Goal: Transaction & Acquisition: Purchase product/service

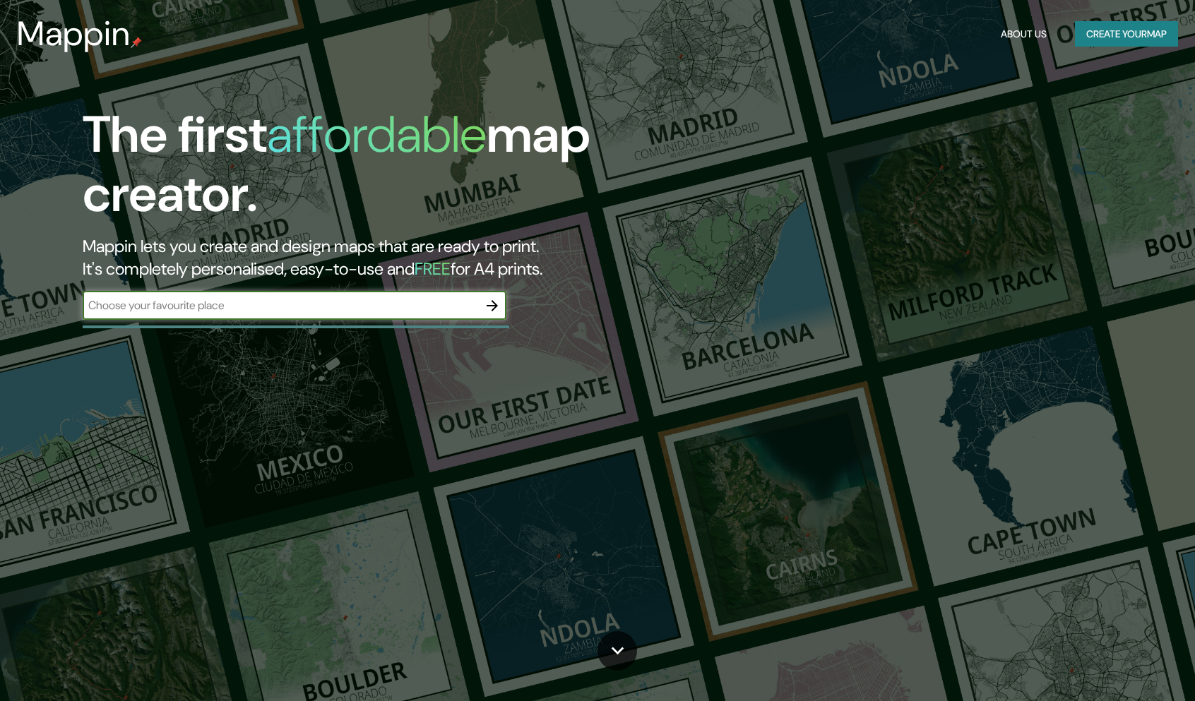
type input "tonala 113 ciudad de [GEOGRAPHIC_DATA]"
click at [496, 313] on icon "button" at bounding box center [492, 305] width 17 height 17
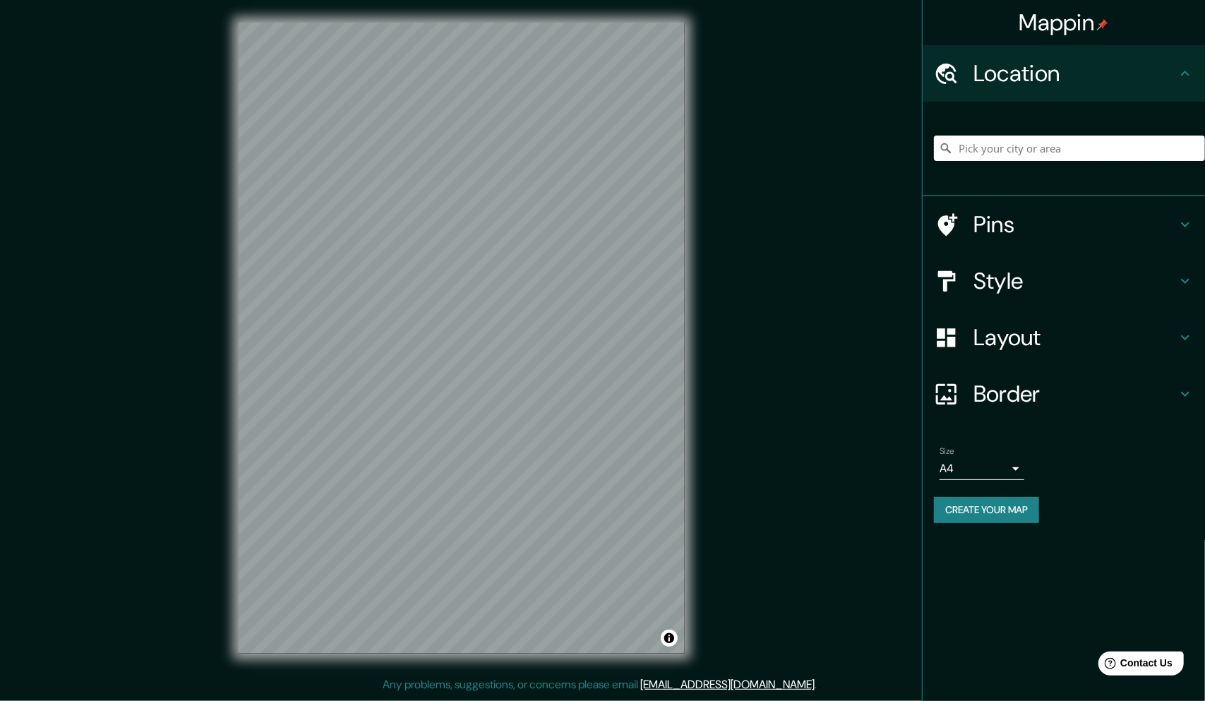
click at [993, 147] on input "Pick your city or area" at bounding box center [1069, 148] width 271 height 25
drag, startPoint x: 993, startPoint y: 147, endPoint x: 983, endPoint y: 151, distance: 10.1
click at [983, 151] on input "Pick your city or area" at bounding box center [1069, 148] width 271 height 25
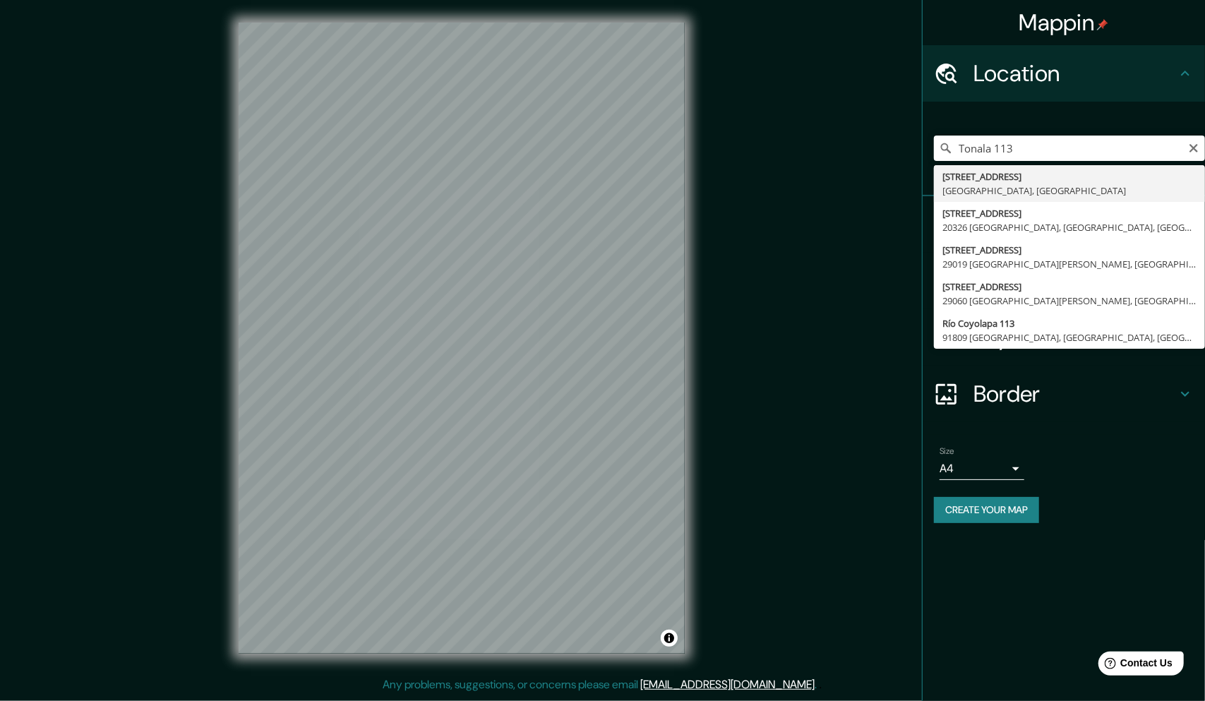
type input "[STREET_ADDRESS]"
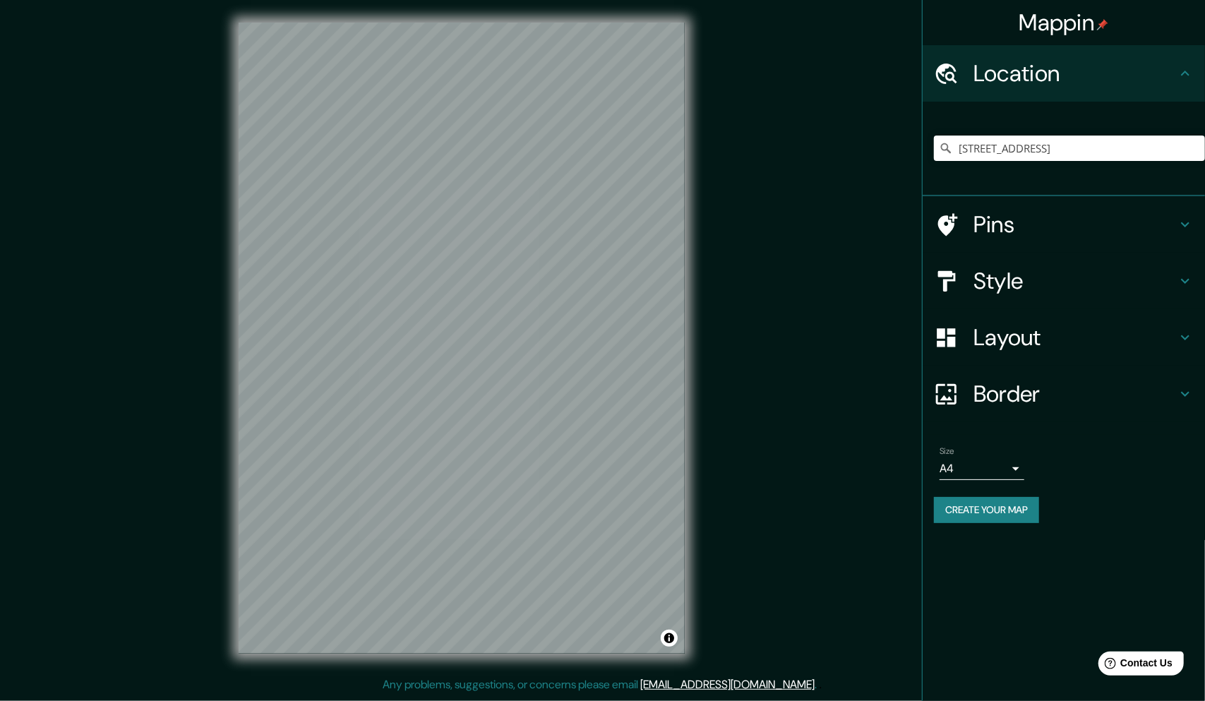
click at [1090, 339] on h4 "Layout" at bounding box center [1075, 337] width 203 height 28
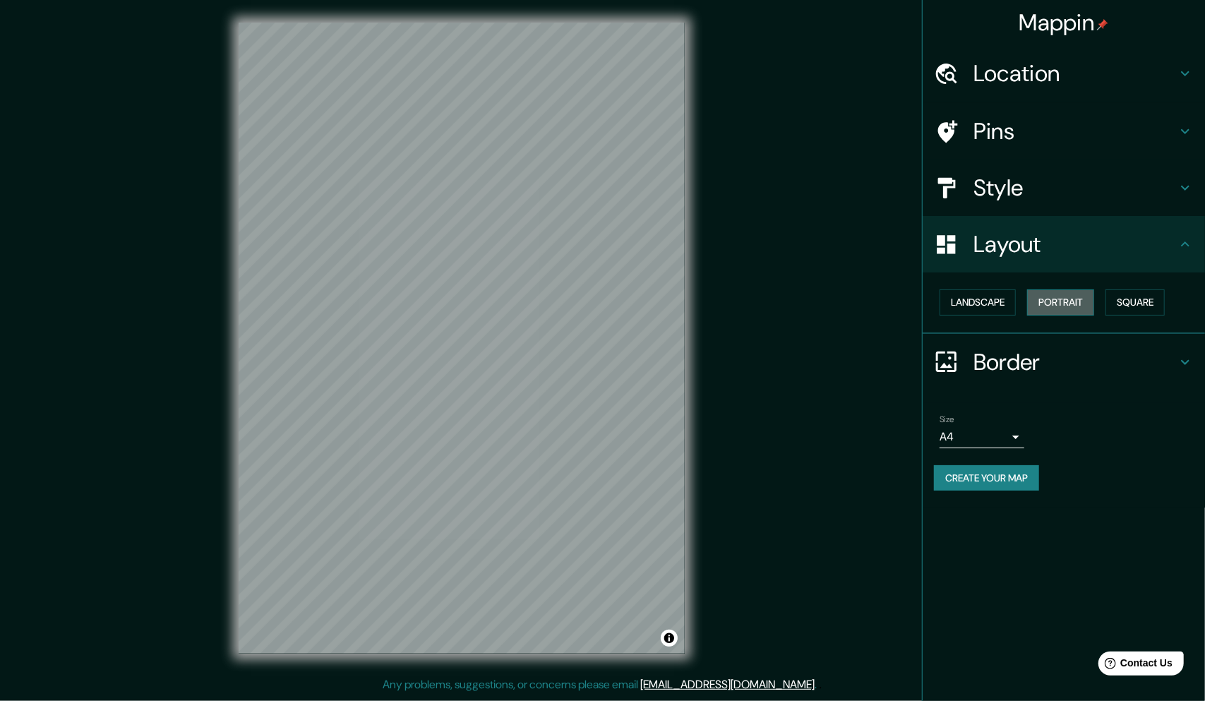
click at [1082, 306] on button "Portrait" at bounding box center [1060, 302] width 67 height 26
click at [986, 292] on button "Landscape" at bounding box center [978, 302] width 76 height 26
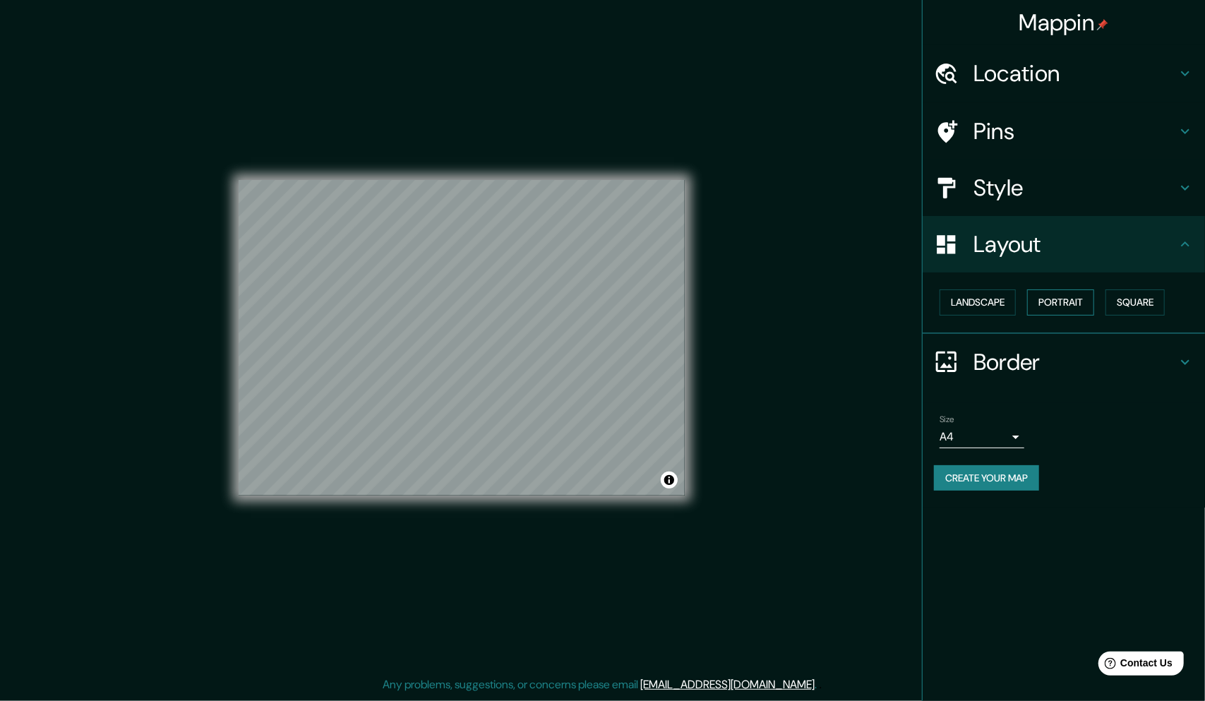
click at [1078, 304] on button "Portrait" at bounding box center [1060, 302] width 67 height 26
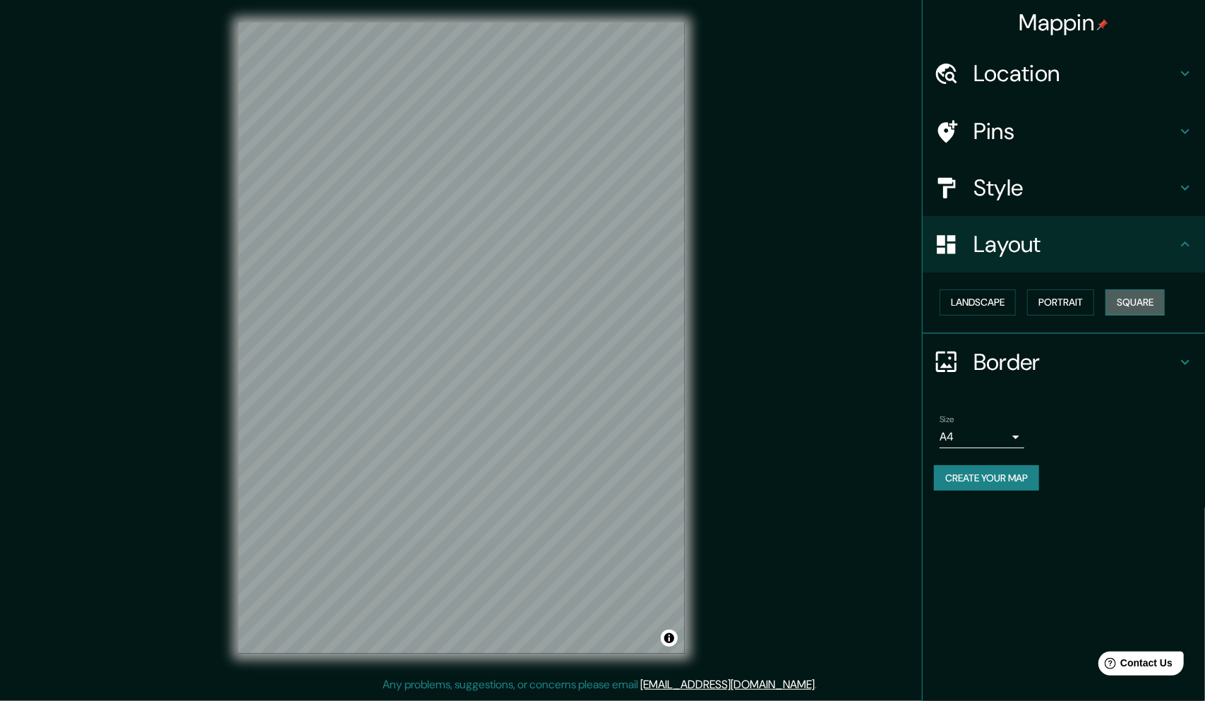
click at [1134, 297] on button "Square" at bounding box center [1135, 302] width 59 height 26
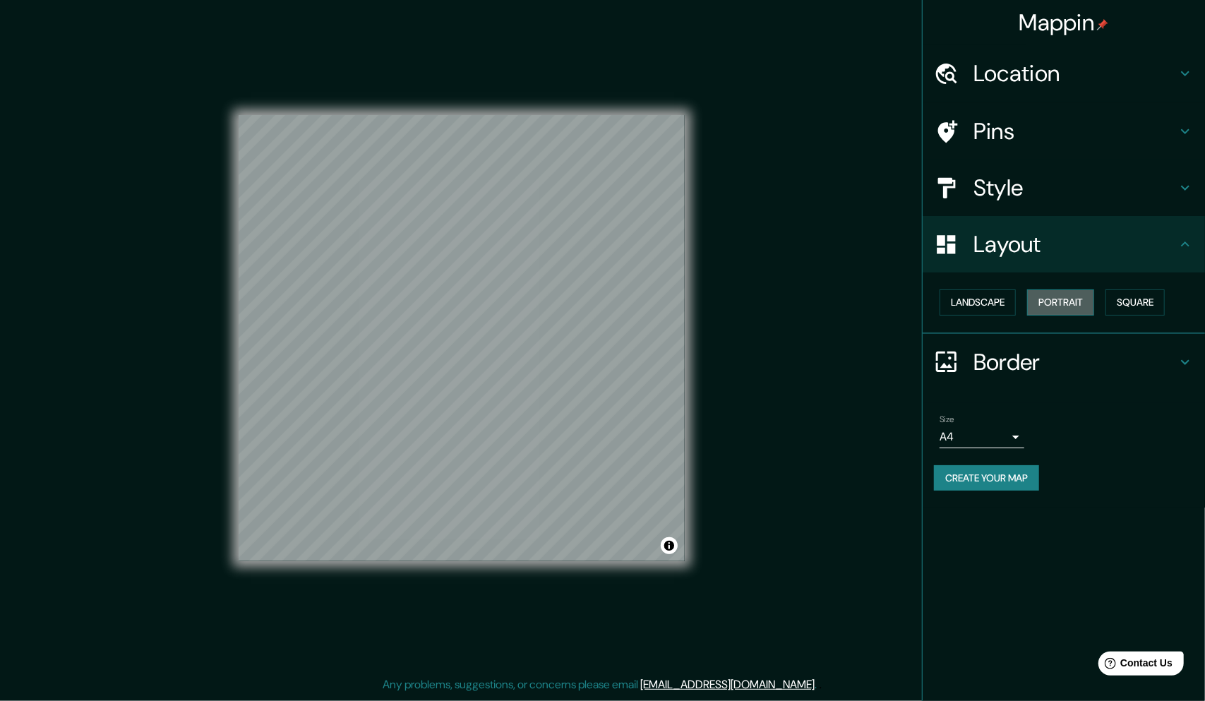
click at [1071, 304] on button "Portrait" at bounding box center [1060, 302] width 67 height 26
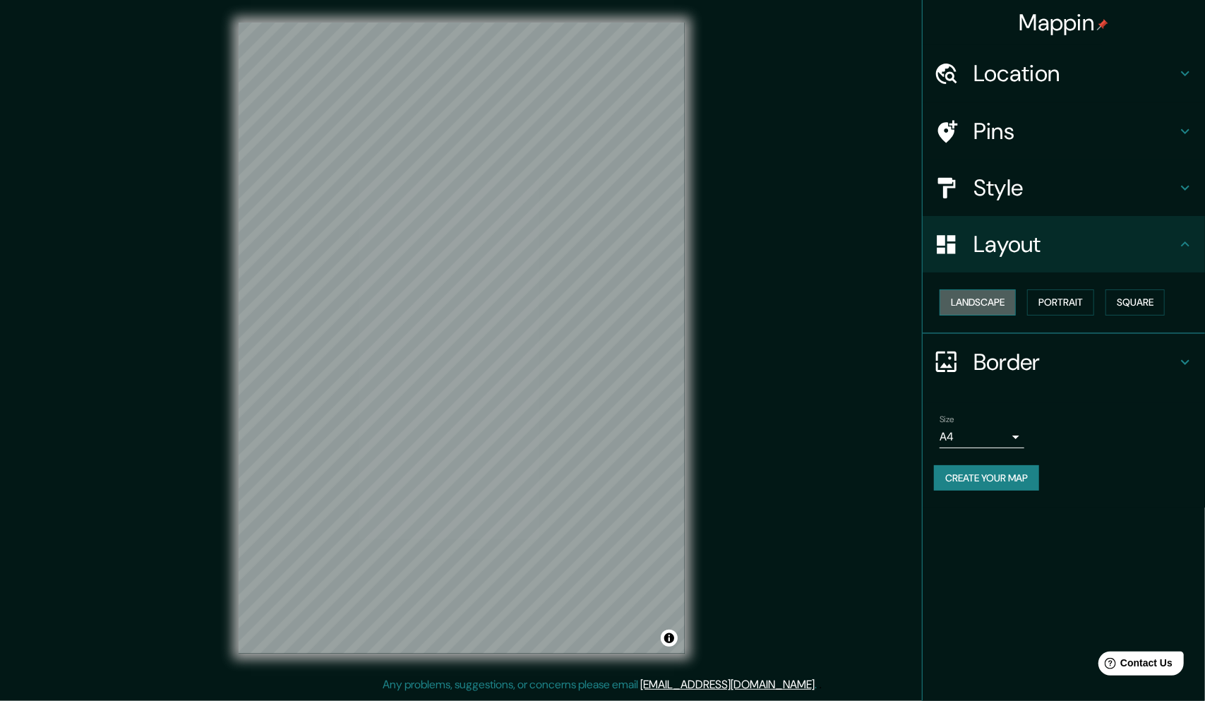
click at [966, 308] on button "Landscape" at bounding box center [978, 302] width 76 height 26
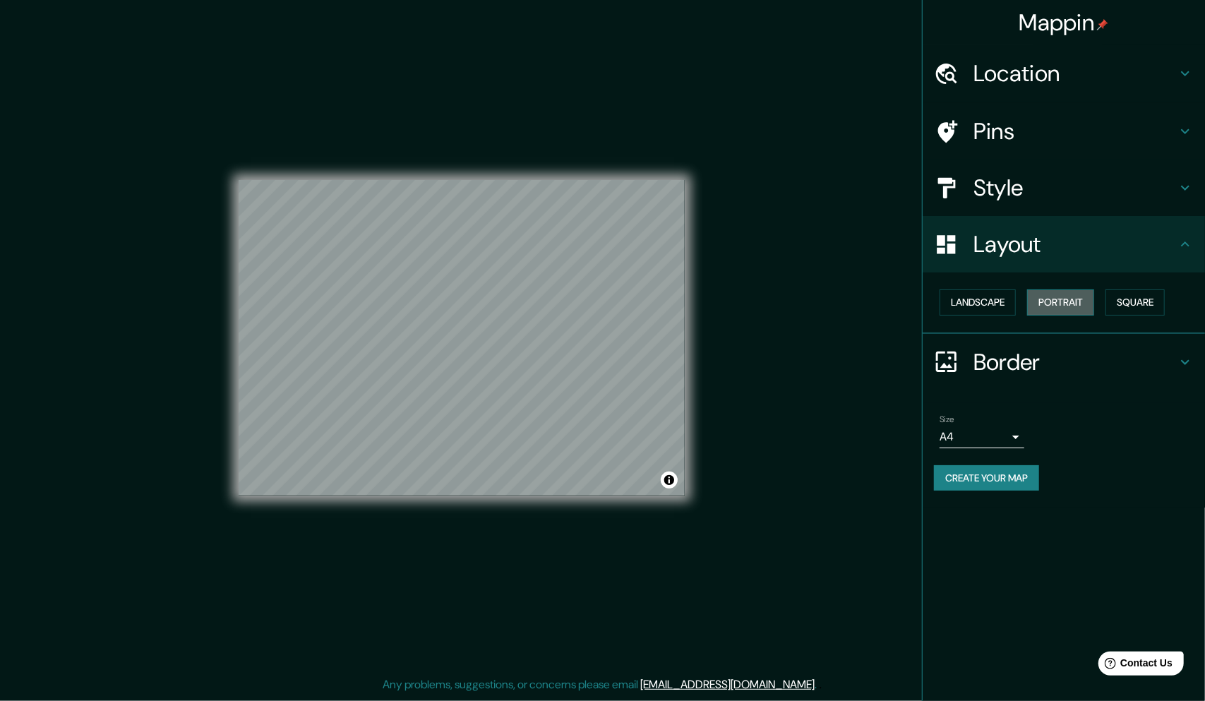
click at [1033, 295] on button "Portrait" at bounding box center [1060, 302] width 67 height 26
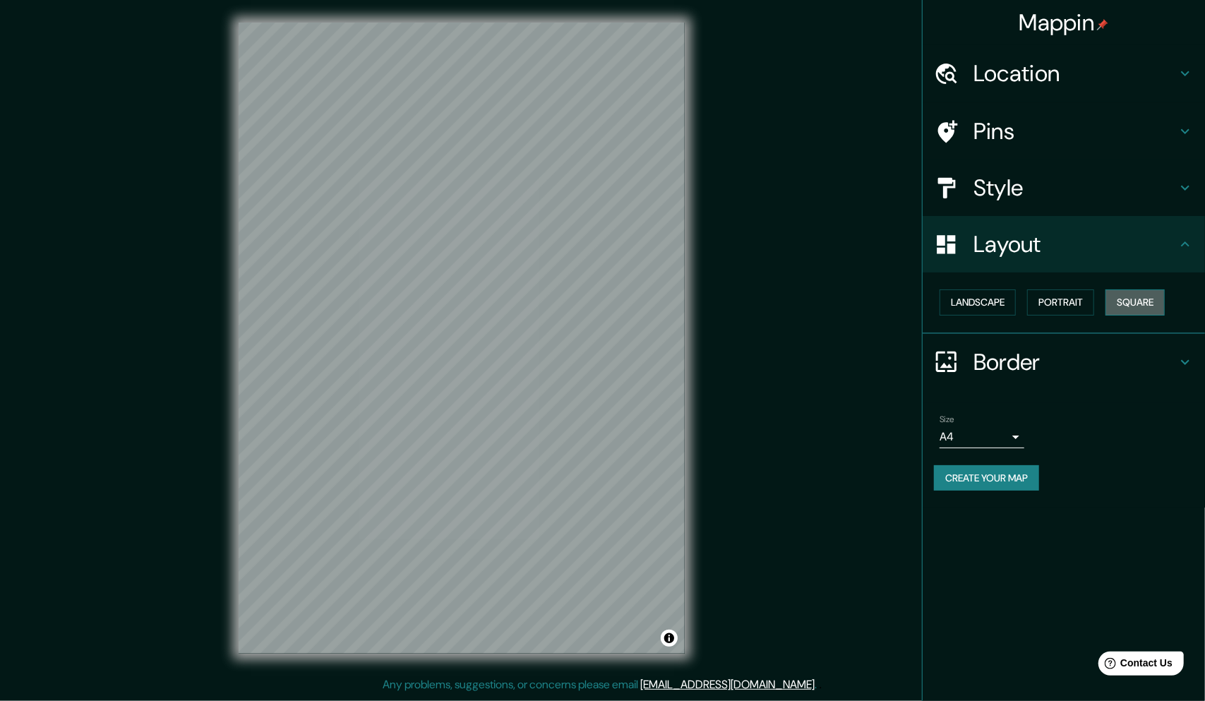
click at [1125, 299] on button "Square" at bounding box center [1135, 302] width 59 height 26
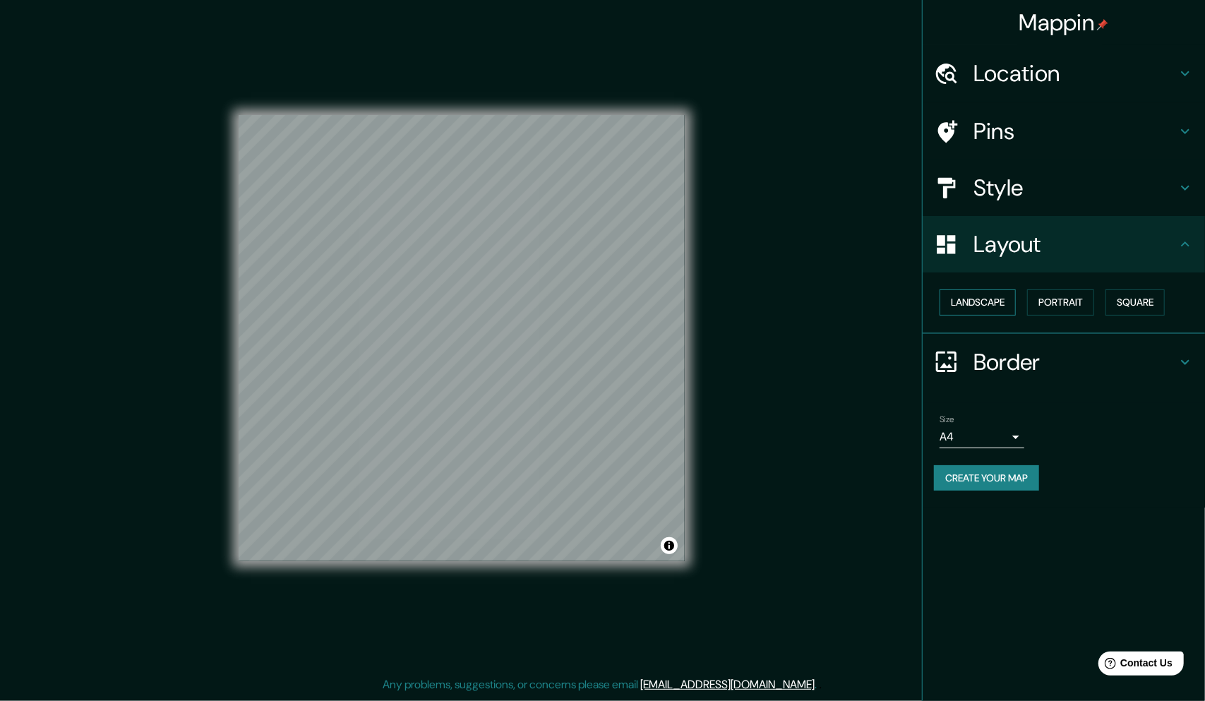
click at [986, 299] on button "Landscape" at bounding box center [978, 302] width 76 height 26
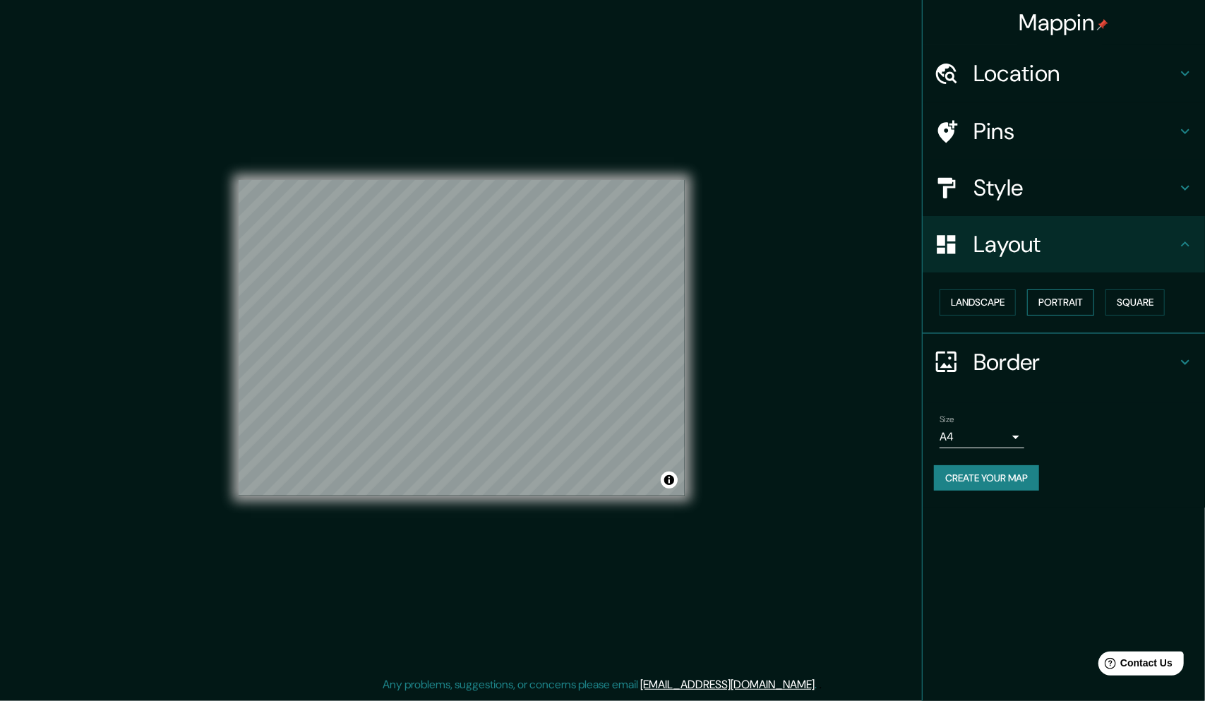
click at [1059, 297] on button "Portrait" at bounding box center [1060, 302] width 67 height 26
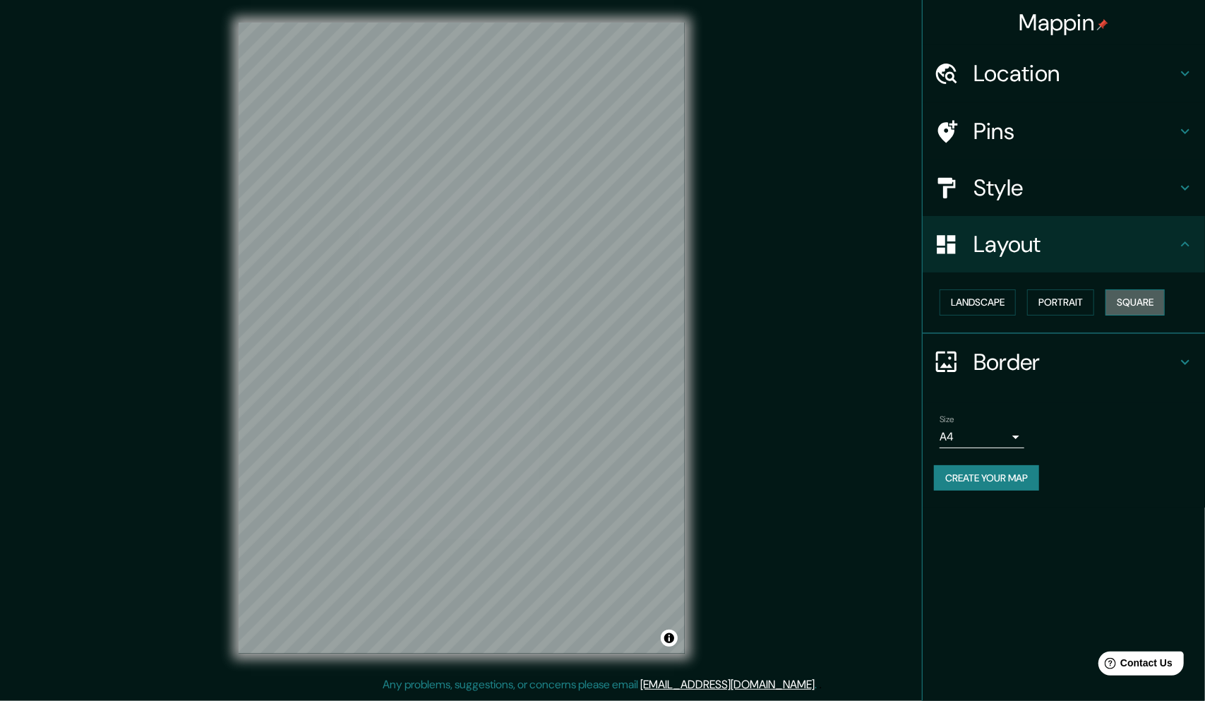
click at [1165, 303] on button "Square" at bounding box center [1135, 302] width 59 height 26
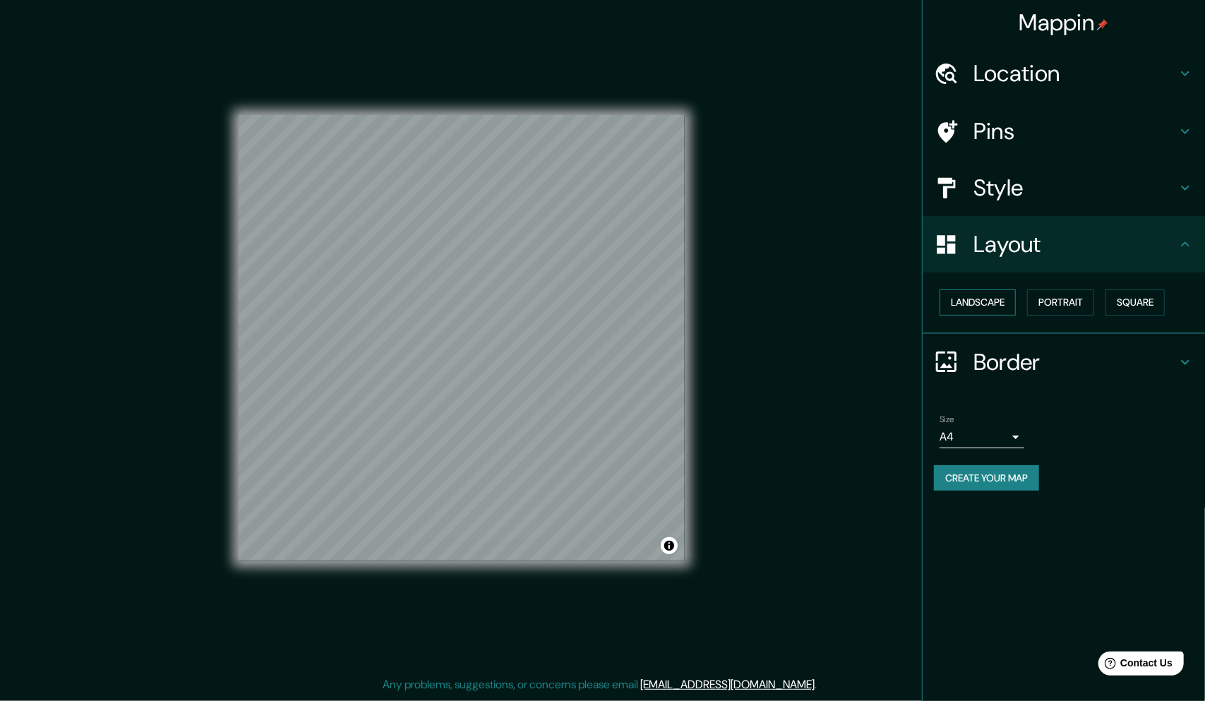
click at [1012, 299] on button "Landscape" at bounding box center [978, 302] width 76 height 26
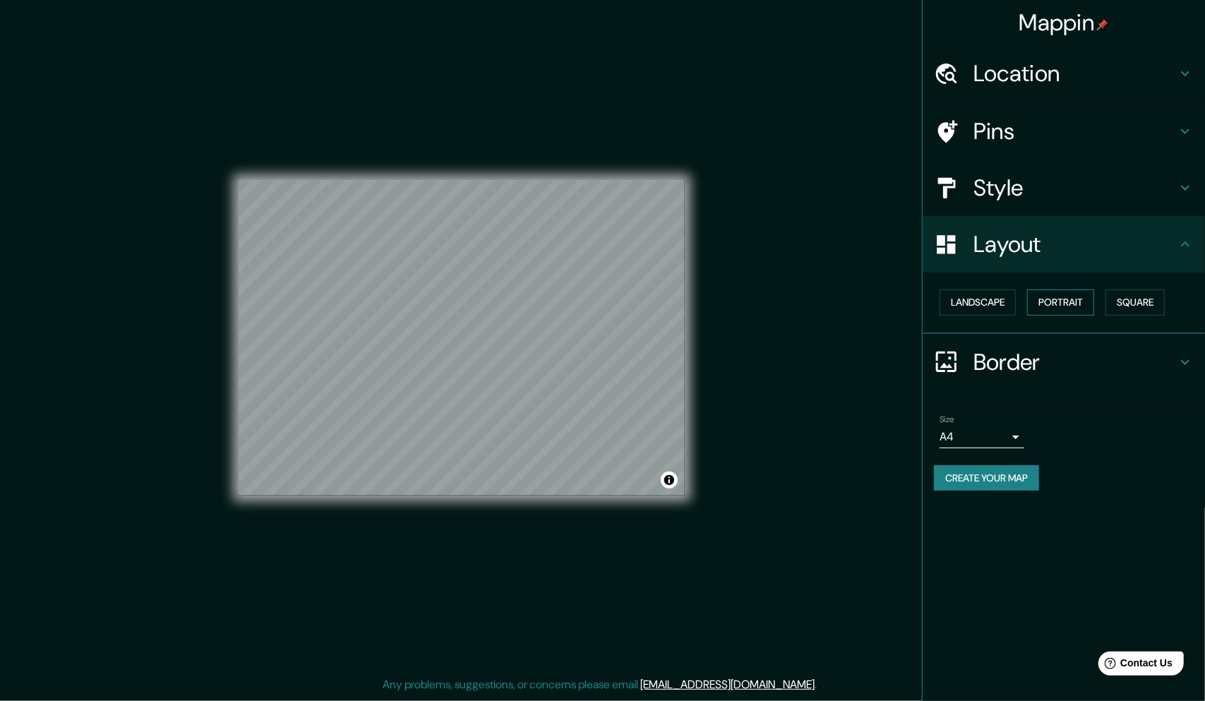
click at [1048, 299] on button "Portrait" at bounding box center [1060, 302] width 67 height 26
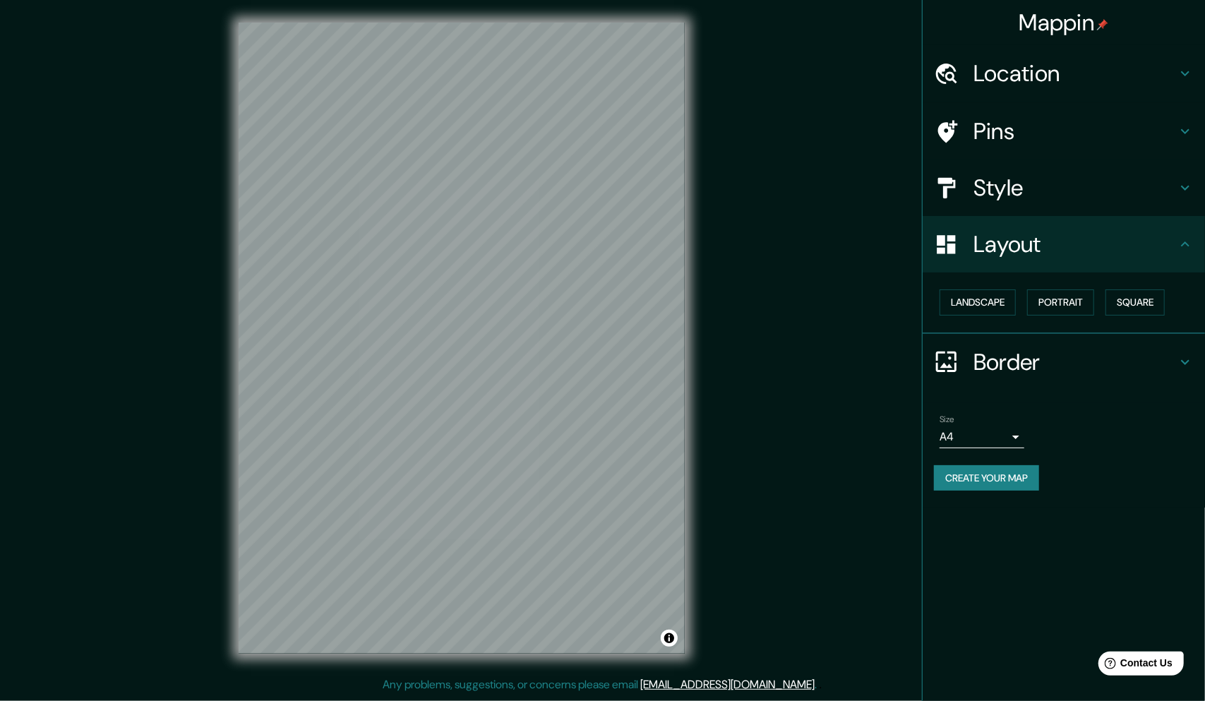
click at [1012, 433] on body "Mappin Location [STREET_ADDRESS] Pins Style Layout Landscape Portrait Square Bo…" at bounding box center [602, 350] width 1205 height 701
click at [982, 493] on li "A3" at bounding box center [982, 491] width 85 height 25
type input "a4"
click at [1167, 195] on h4 "Style" at bounding box center [1075, 188] width 203 height 28
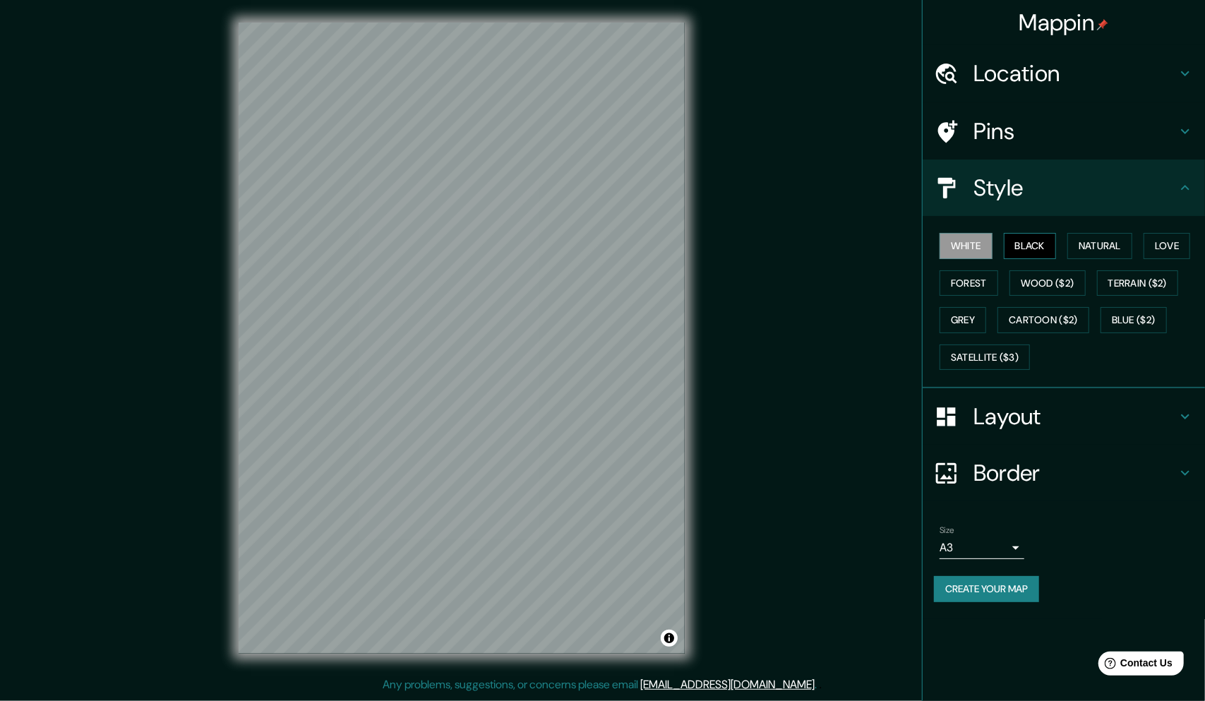
click at [1033, 250] on button "Black" at bounding box center [1030, 246] width 53 height 26
click at [1015, 593] on button "Create your map" at bounding box center [986, 589] width 105 height 26
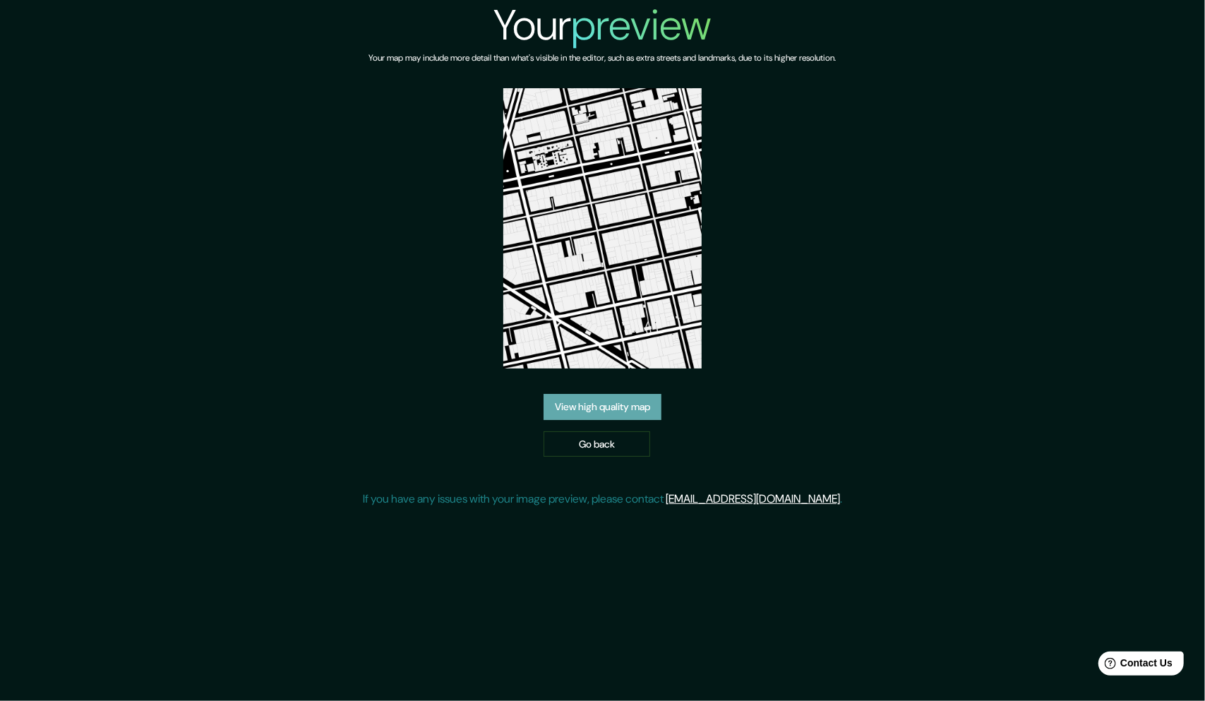
click at [564, 398] on link "View high quality map" at bounding box center [603, 407] width 118 height 26
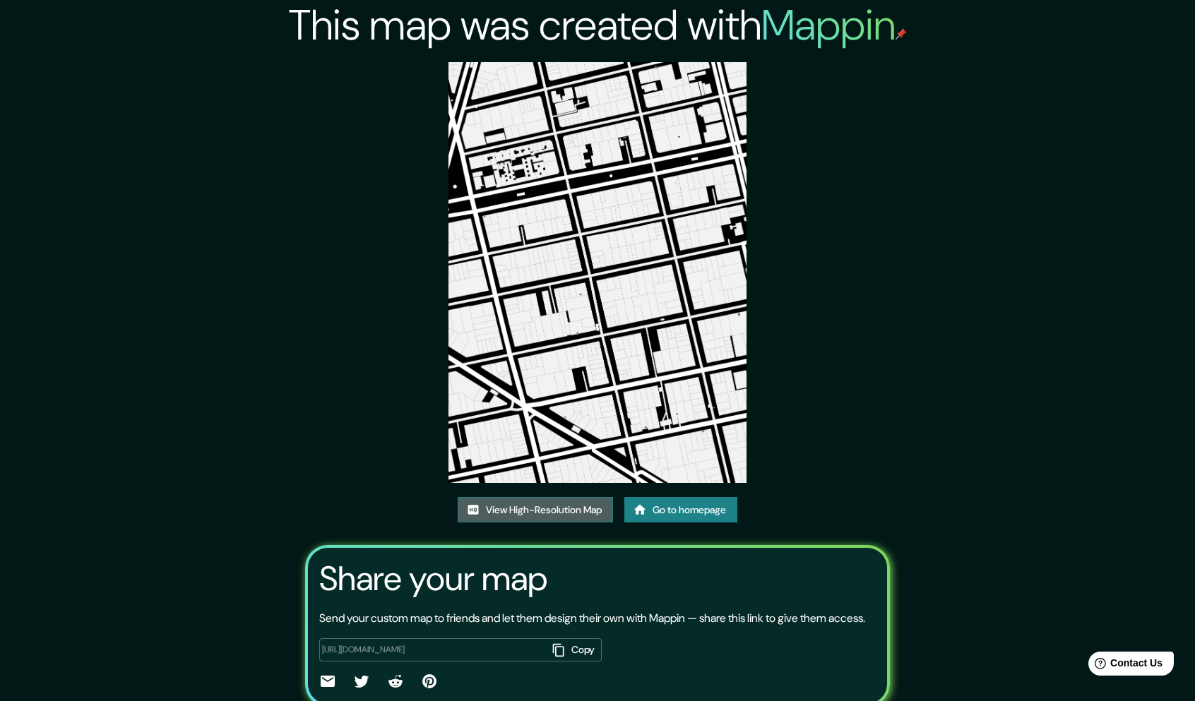
click at [522, 507] on link "View High-Resolution Map" at bounding box center [534, 510] width 155 height 26
